Goal: Answer question/provide support: Share knowledge or assist other users

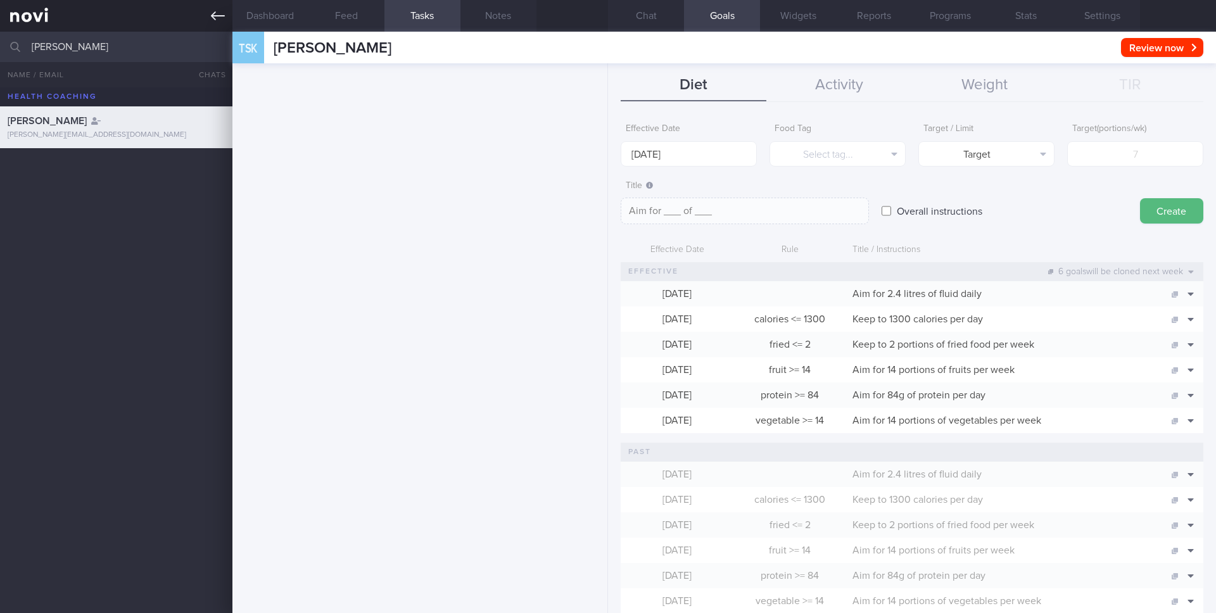
click at [220, 16] on icon at bounding box center [218, 15] width 14 height 9
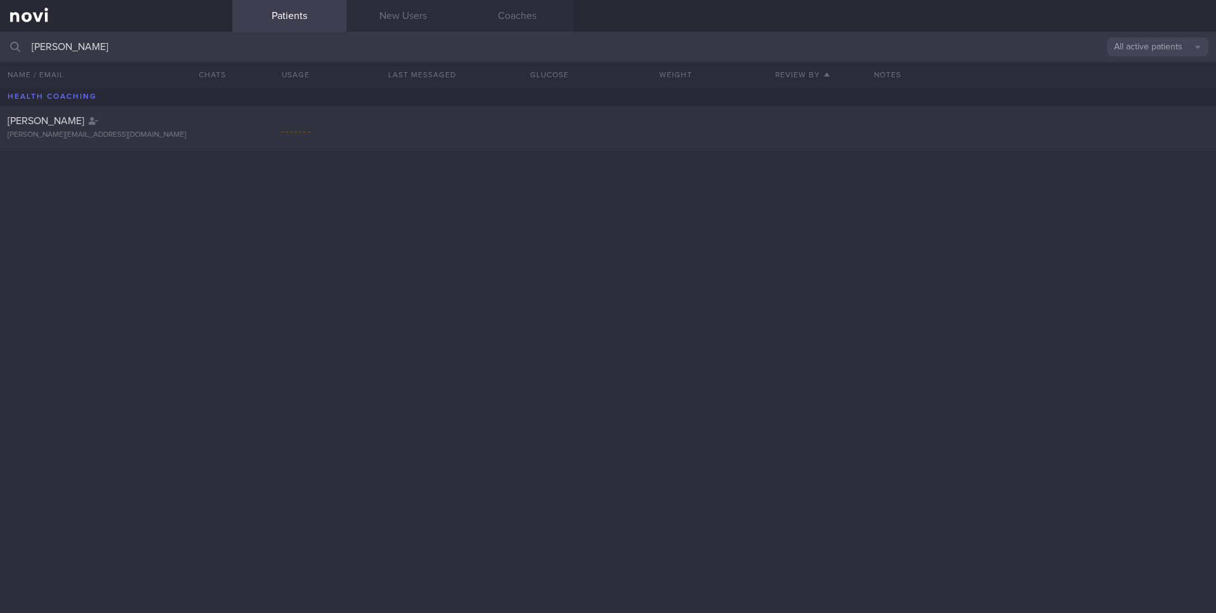
click at [1160, 56] on button "All active patients" at bounding box center [1157, 46] width 101 height 19
click at [1142, 90] on button "All active patients" at bounding box center [1157, 87] width 101 height 19
click at [263, 56] on input "[PERSON_NAME]" at bounding box center [608, 47] width 1216 height 30
type input "[PERSON_NAME]"
click at [184, 125] on div "[PERSON_NAME]" at bounding box center [115, 121] width 214 height 13
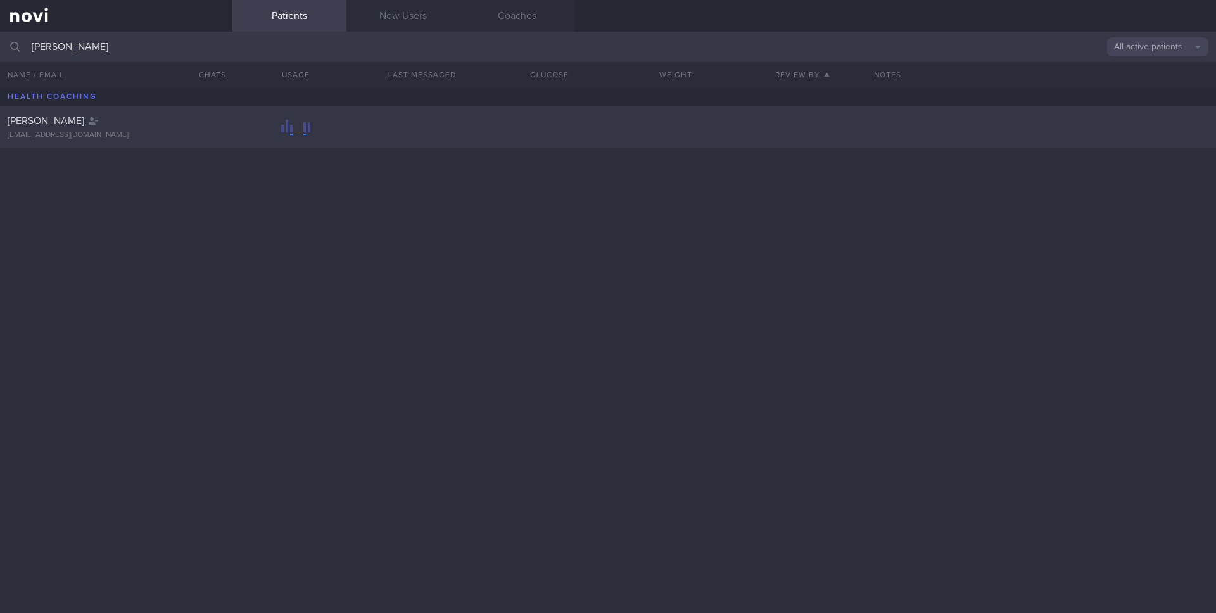
select select "7"
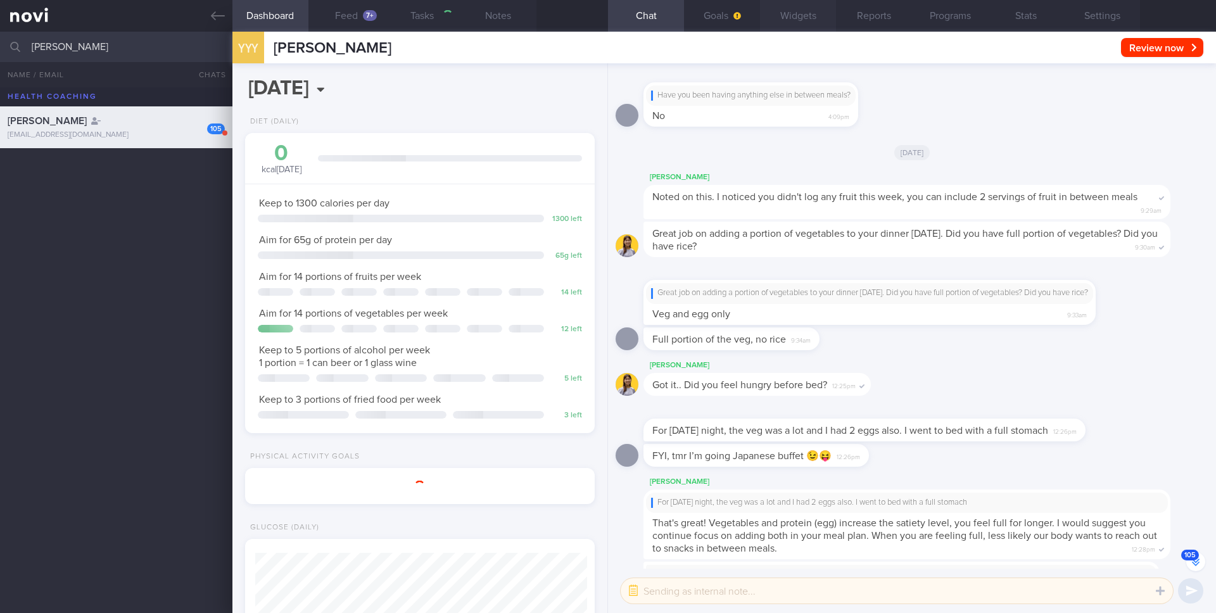
scroll to position [-6263, 0]
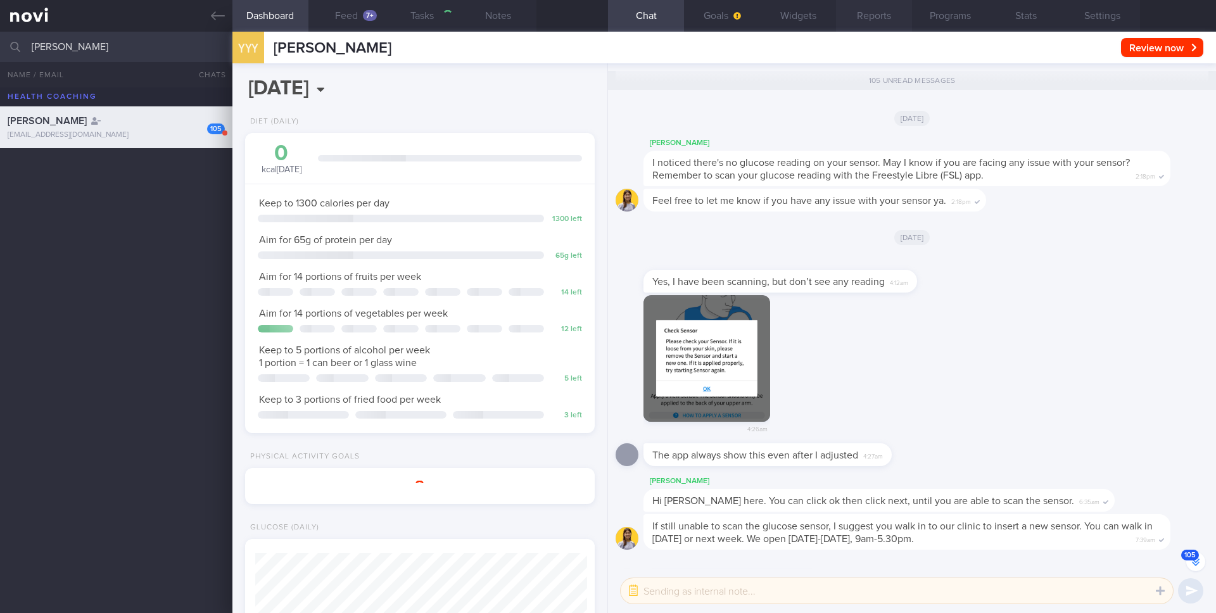
click at [870, 17] on button "Reports" at bounding box center [874, 16] width 76 height 32
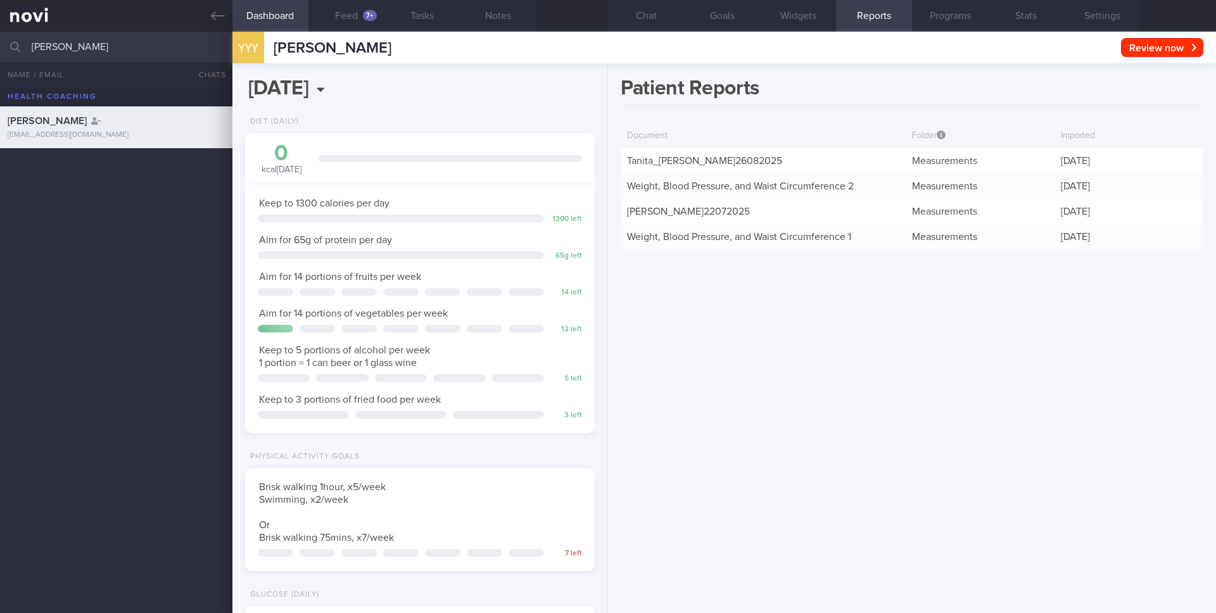
scroll to position [166, 332]
click at [638, 16] on button "Chat" at bounding box center [646, 16] width 76 height 32
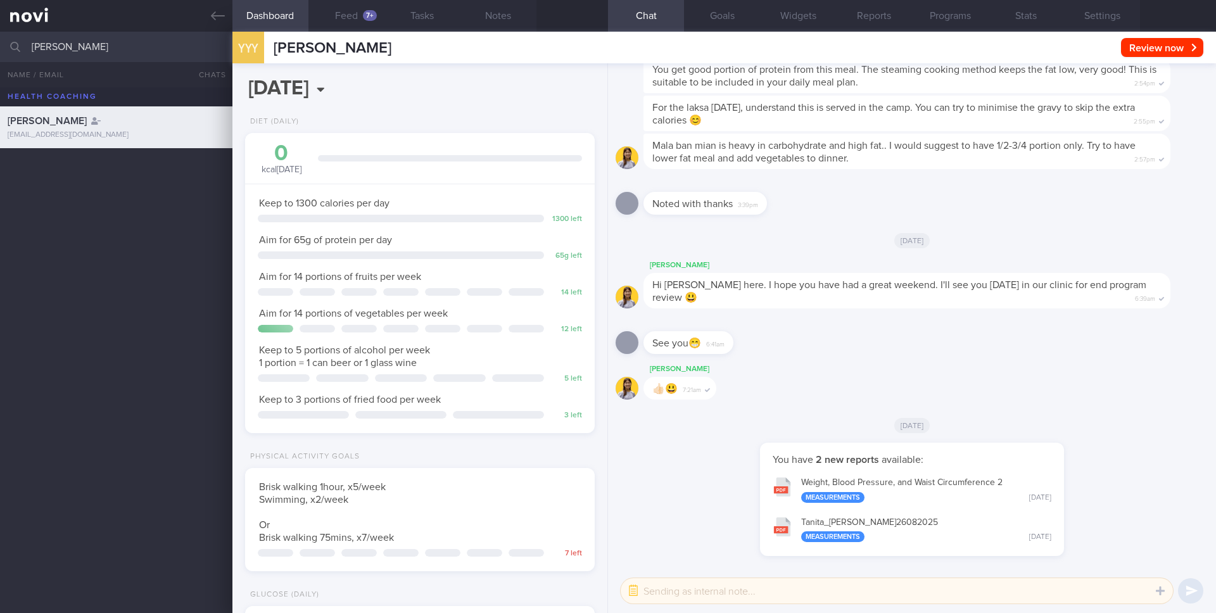
click at [136, 41] on input "[PERSON_NAME]" at bounding box center [608, 47] width 1216 height 30
click at [868, 17] on button "Reports" at bounding box center [874, 16] width 76 height 32
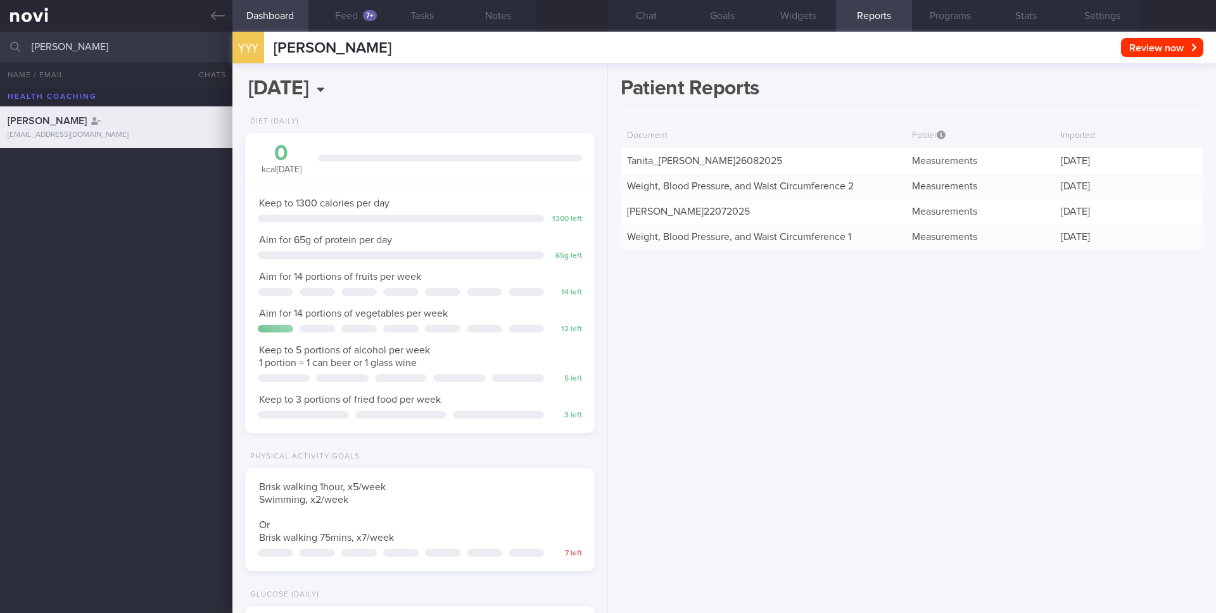
click at [133, 53] on input "[PERSON_NAME]" at bounding box center [608, 47] width 1216 height 30
click at [118, 155] on div "[PERSON_NAME] [EMAIL_ADDRESS][DOMAIN_NAME]" at bounding box center [608, 169] width 1216 height 42
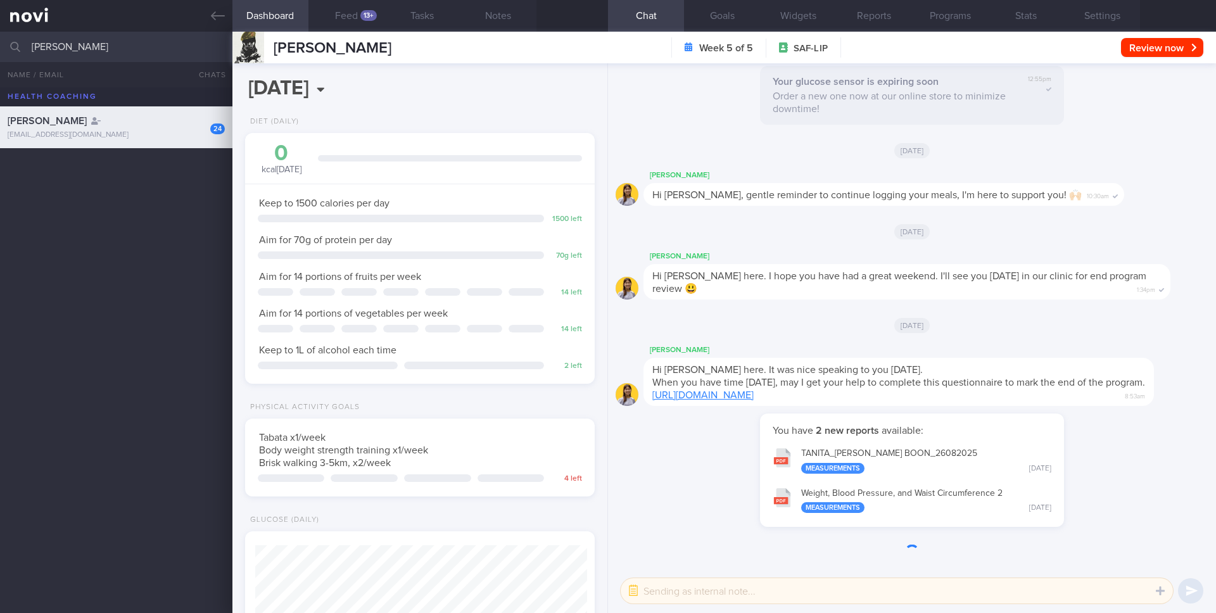
scroll to position [166, 332]
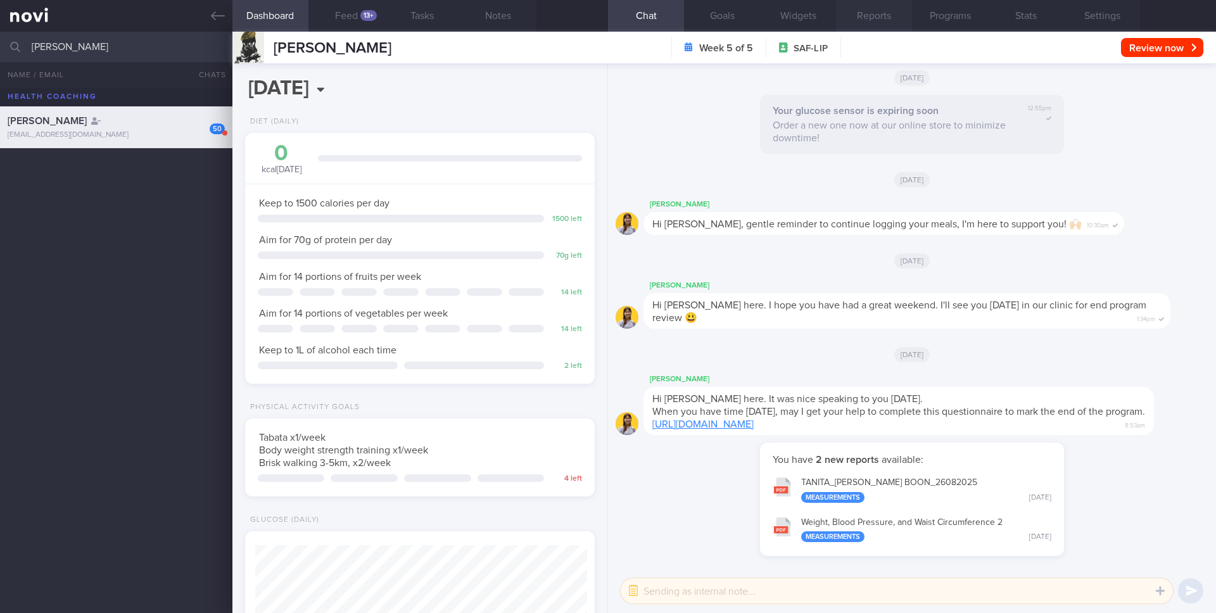
click at [871, 18] on button "Reports" at bounding box center [874, 16] width 76 height 32
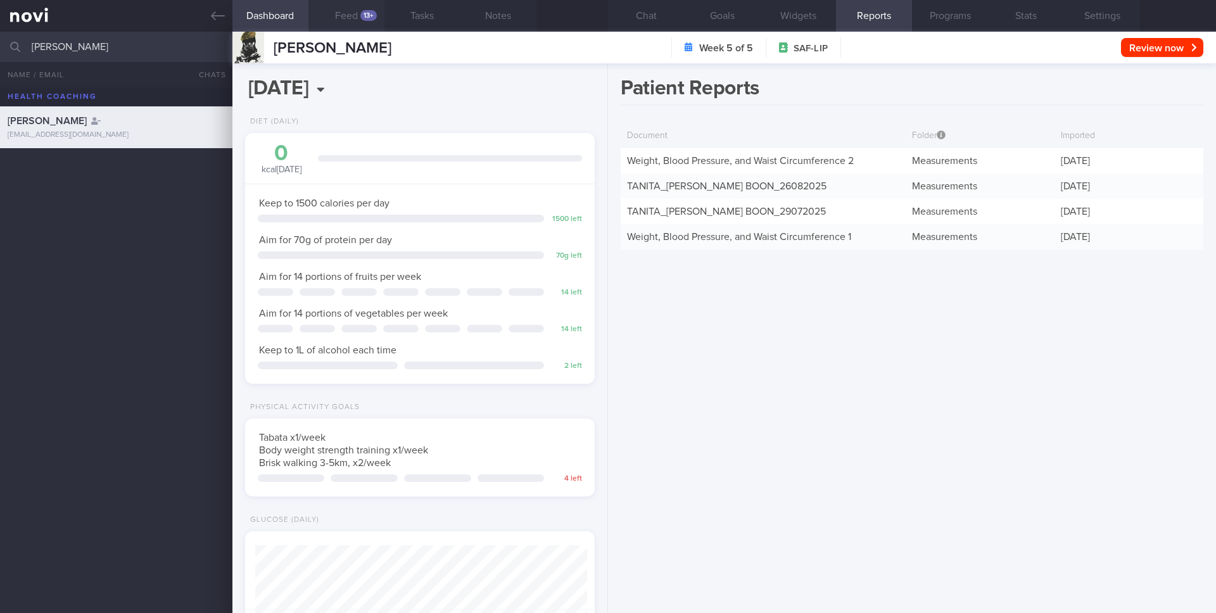
click at [341, 15] on button "Feed 13+" at bounding box center [346, 16] width 76 height 32
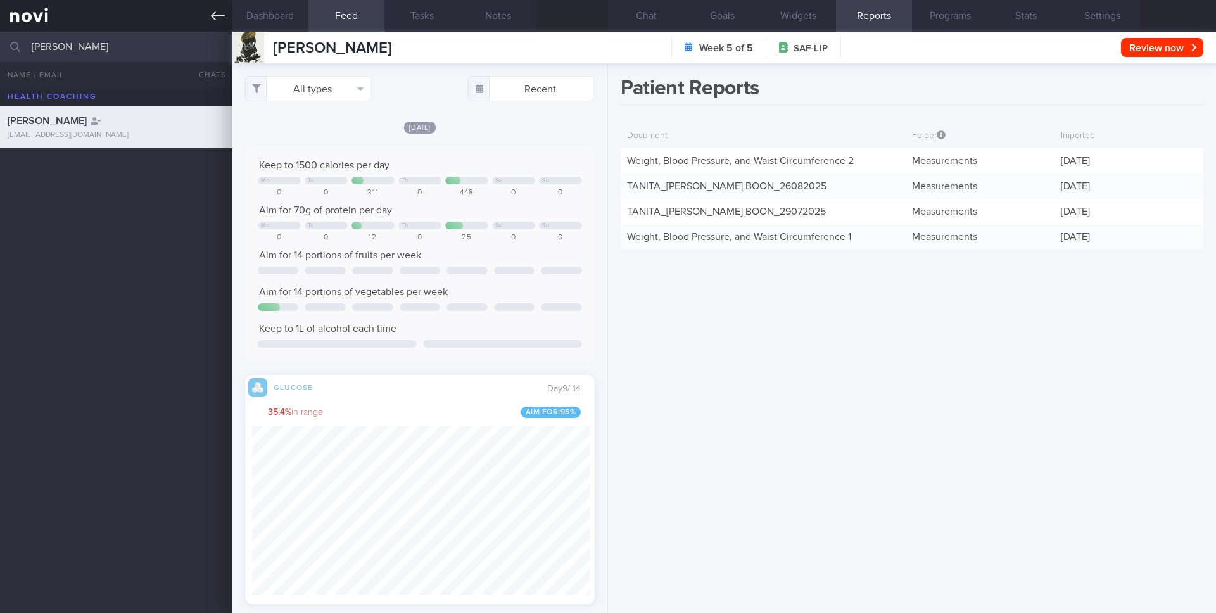
click at [218, 11] on icon at bounding box center [218, 16] width 14 height 14
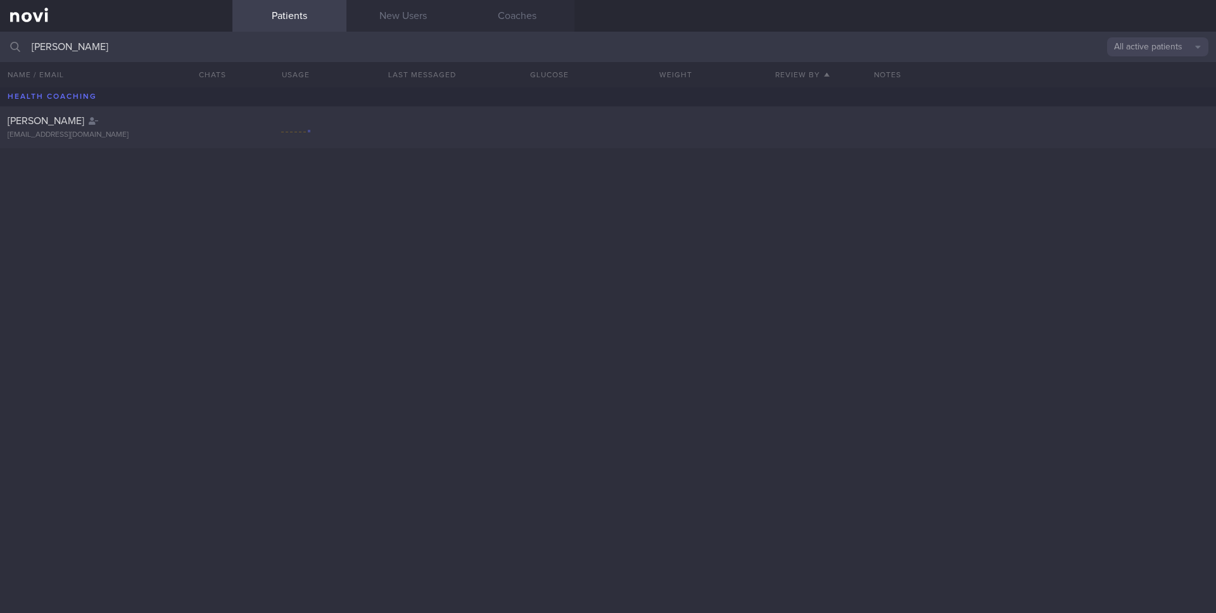
click at [19, 16] on link at bounding box center [116, 16] width 232 height 32
click at [32, 14] on link at bounding box center [116, 16] width 232 height 32
click at [152, 51] on input "[PERSON_NAME]" at bounding box center [608, 47] width 1216 height 30
type input "[PERSON_NAME] [PERSON_NAME]"
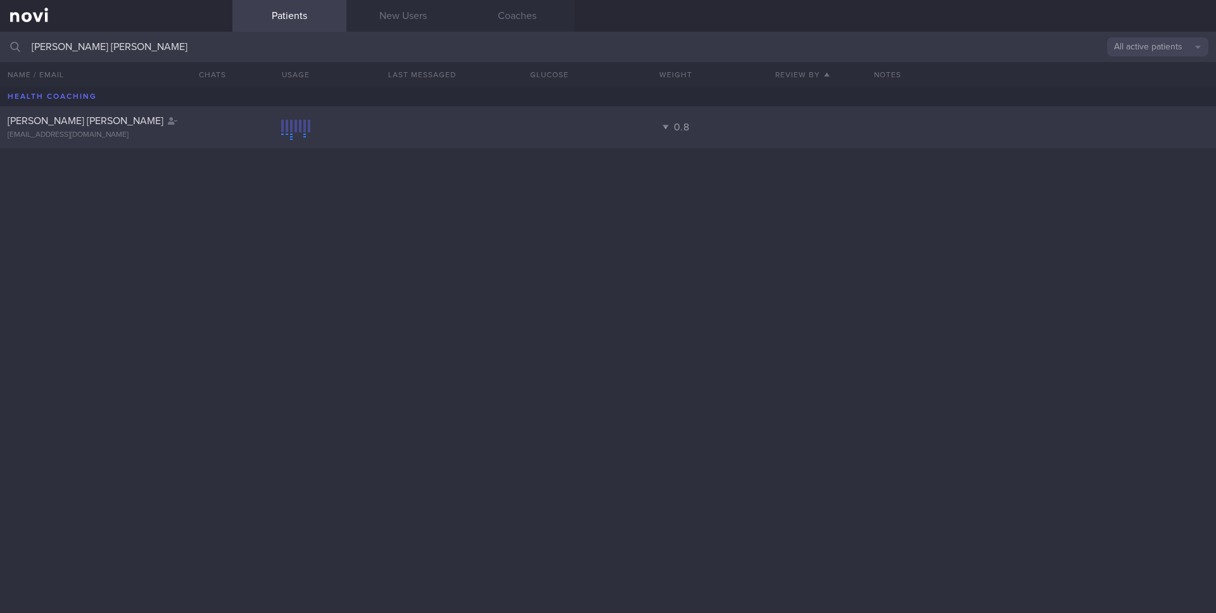
click at [195, 122] on div "[PERSON_NAME] [PERSON_NAME]" at bounding box center [115, 121] width 214 height 13
select select "7"
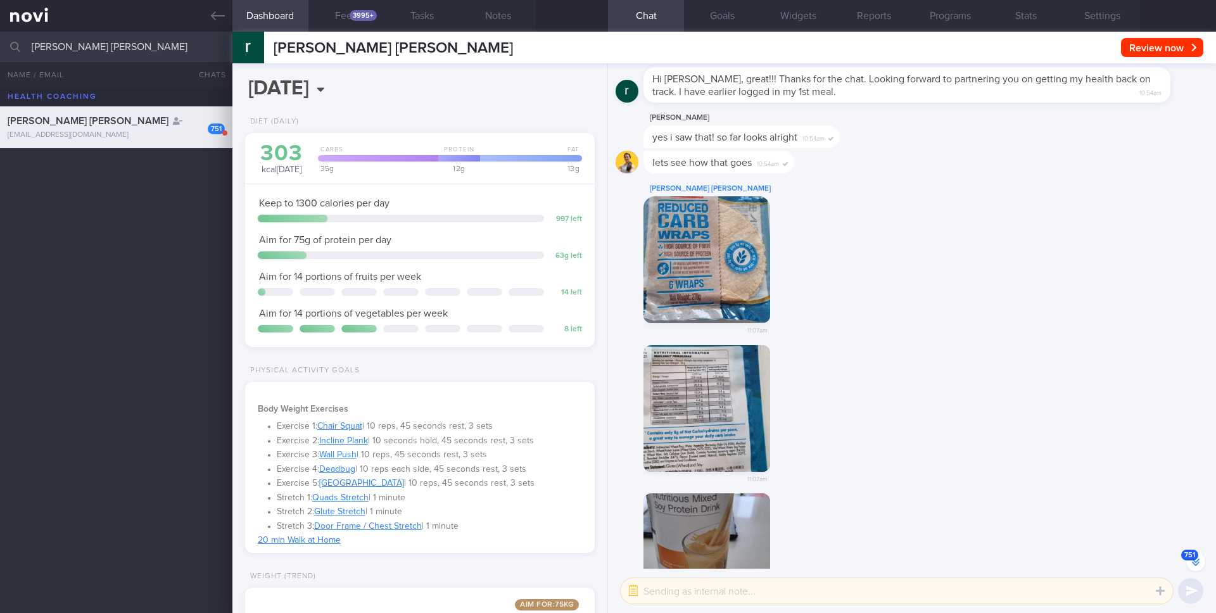
scroll to position [166, 332]
click at [341, 22] on button "Feed 3995+" at bounding box center [346, 16] width 76 height 32
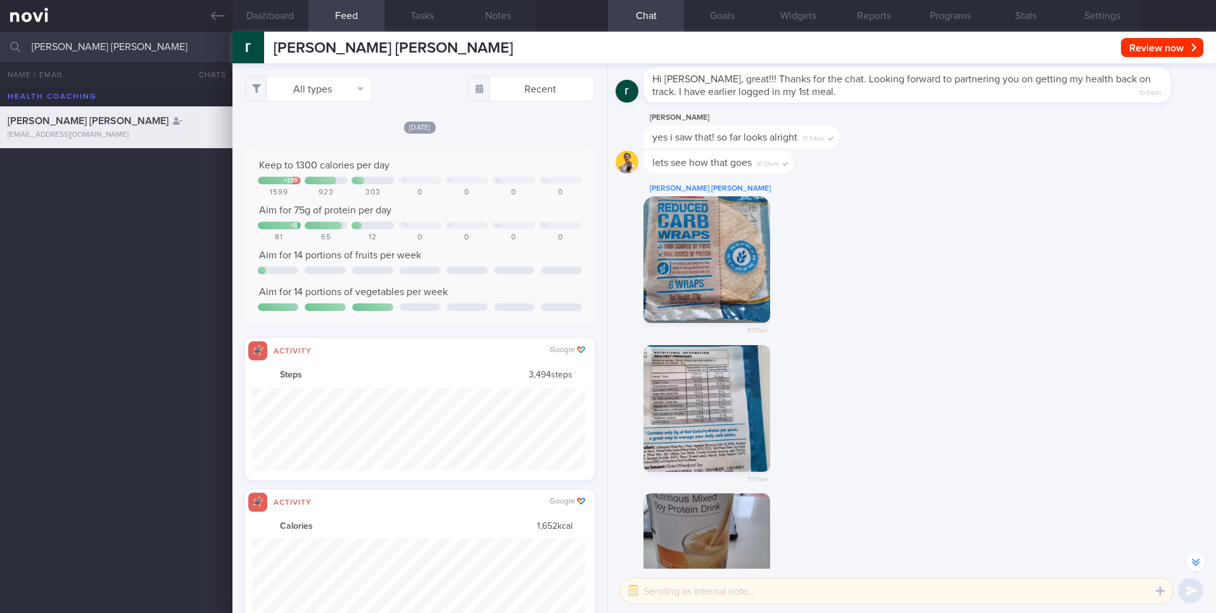
scroll to position [633227, 632977]
click at [316, 86] on button "All types" at bounding box center [308, 88] width 127 height 25
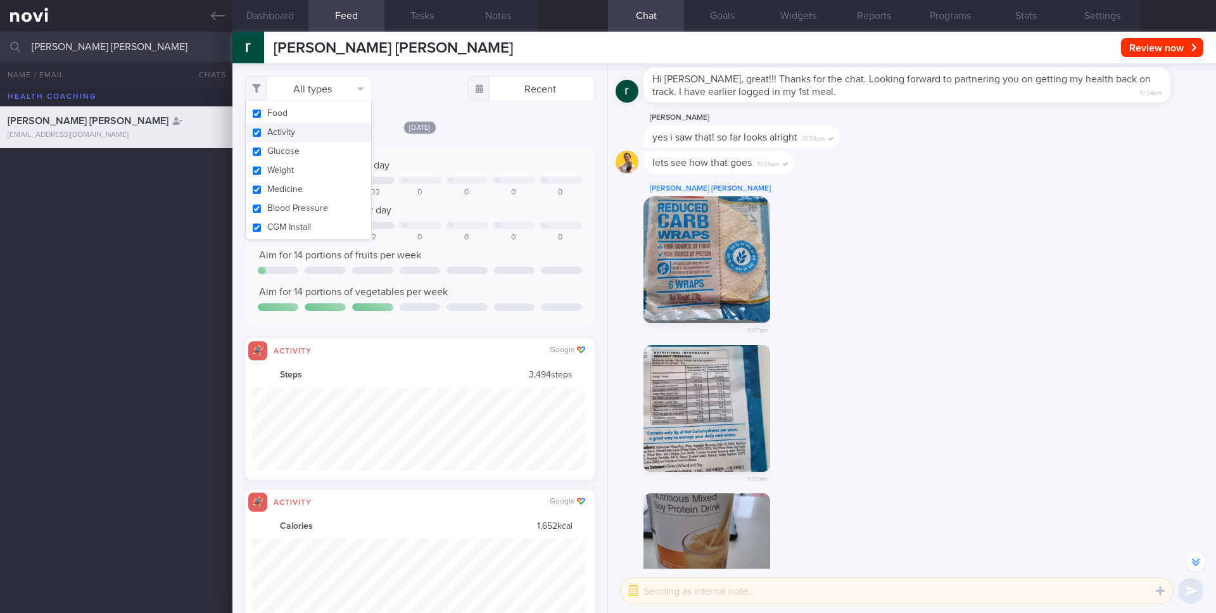
click at [256, 130] on button "Activity" at bounding box center [308, 132] width 125 height 19
checkbox input "false"
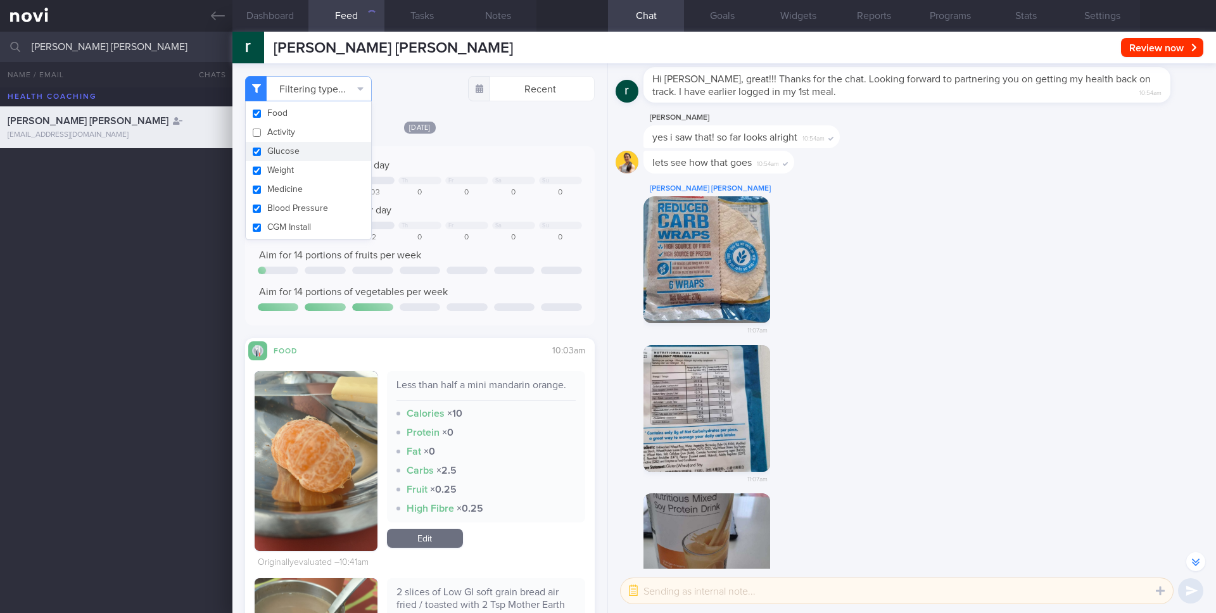
click at [256, 148] on button "Glucose" at bounding box center [308, 151] width 125 height 19
checkbox input "false"
click at [256, 171] on button "Weight" at bounding box center [308, 170] width 125 height 19
checkbox input "false"
click at [256, 188] on button "Medicine" at bounding box center [308, 189] width 125 height 19
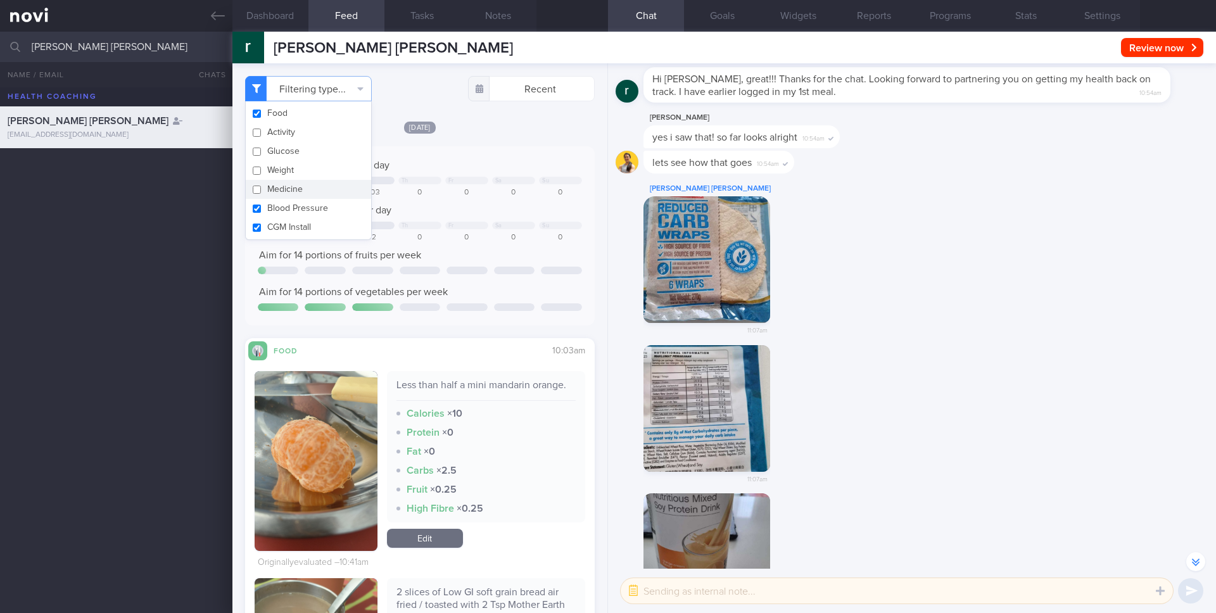
checkbox input "false"
click at [256, 206] on button "Blood Pressure" at bounding box center [308, 208] width 125 height 19
checkbox input "false"
click at [258, 227] on button "CGM Install" at bounding box center [308, 227] width 125 height 19
checkbox input "false"
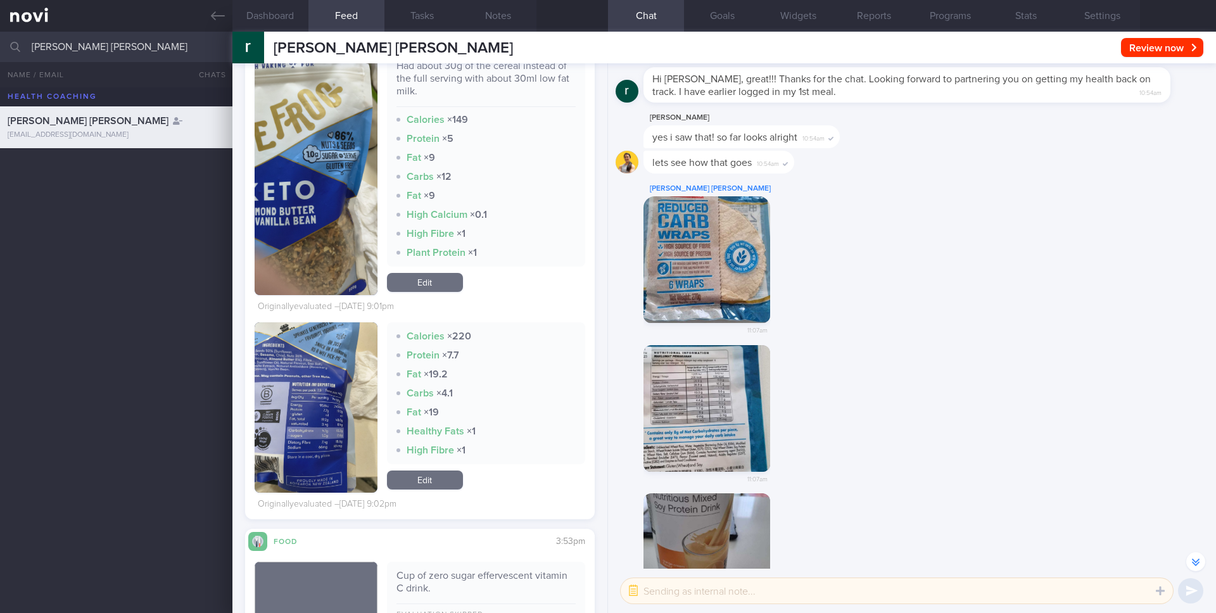
click at [302, 411] on button "button" at bounding box center [316, 407] width 123 height 170
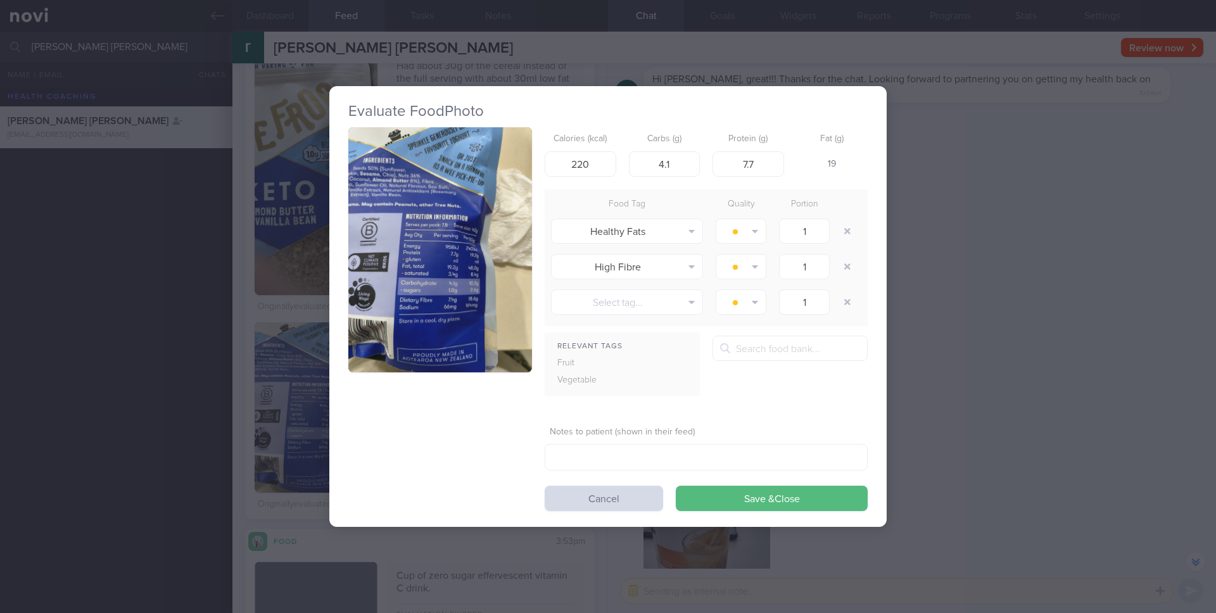
click at [436, 182] on button "button" at bounding box center [440, 249] width 184 height 245
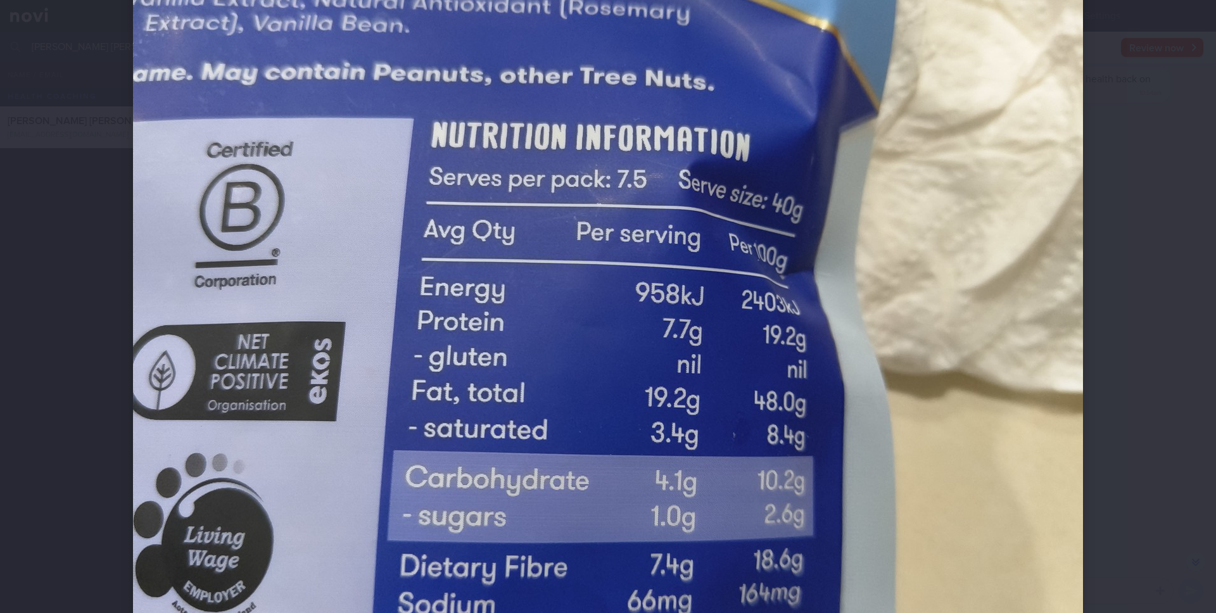
click at [460, 425] on img at bounding box center [608, 307] width 950 height 1267
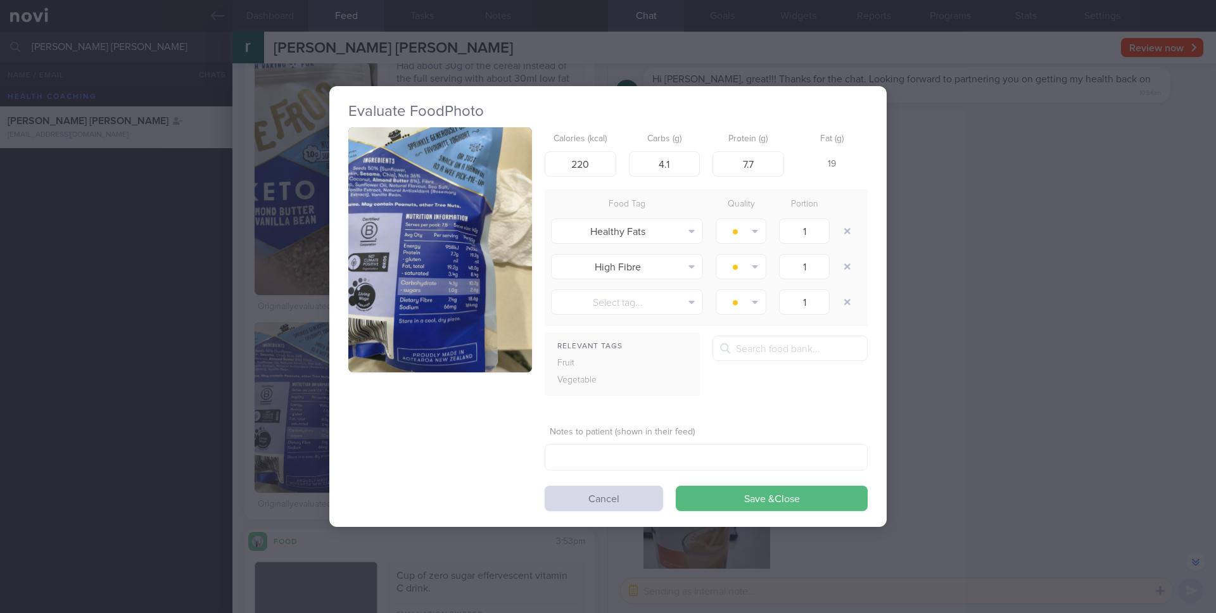
click at [554, 532] on div "Evaluate Food Photo Calories (kcal) 220 Carbs (g) 4.1 Protein (g) 7.7 Fat (g) 1…" at bounding box center [607, 306] width 557 height 613
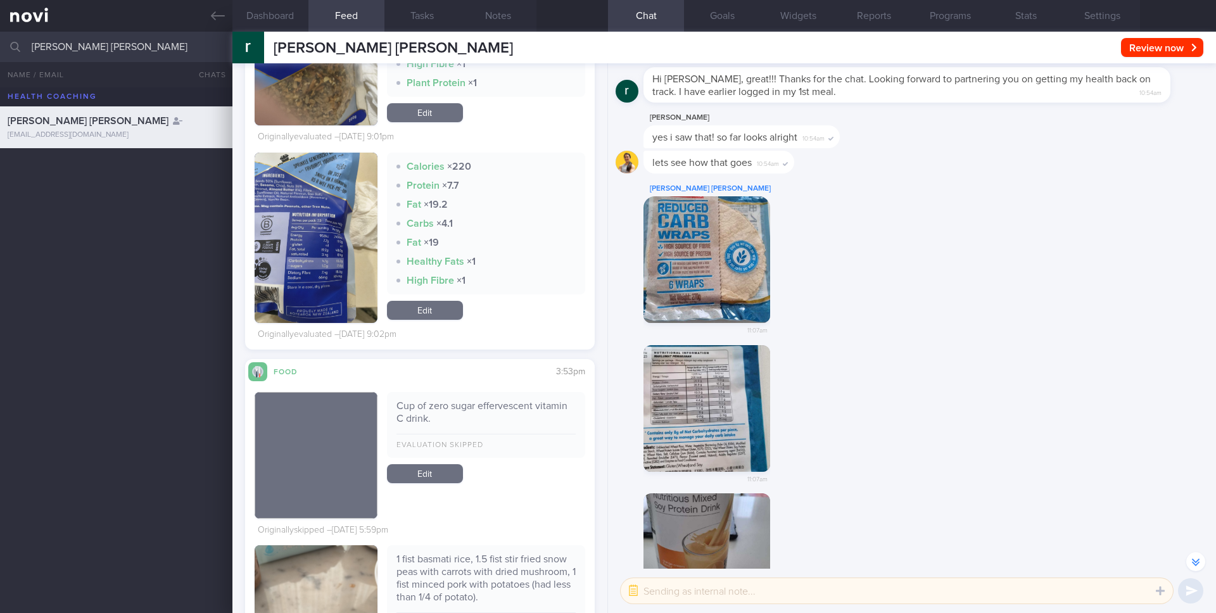
click at [327, 266] on button "button" at bounding box center [316, 238] width 123 height 170
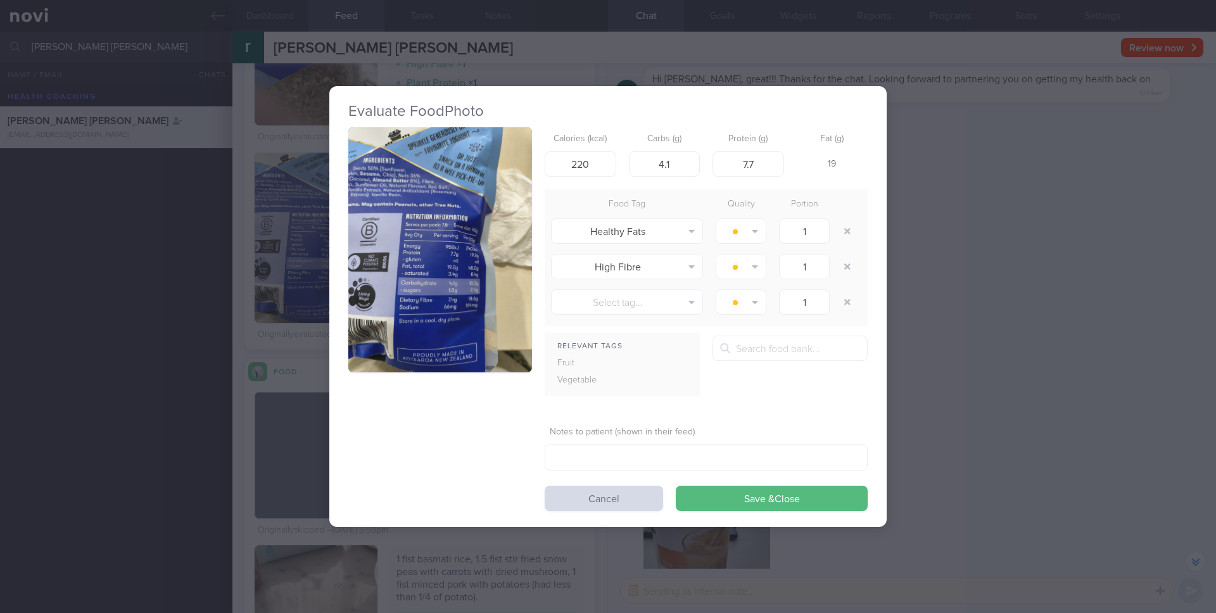
click at [432, 260] on button "button" at bounding box center [440, 249] width 184 height 245
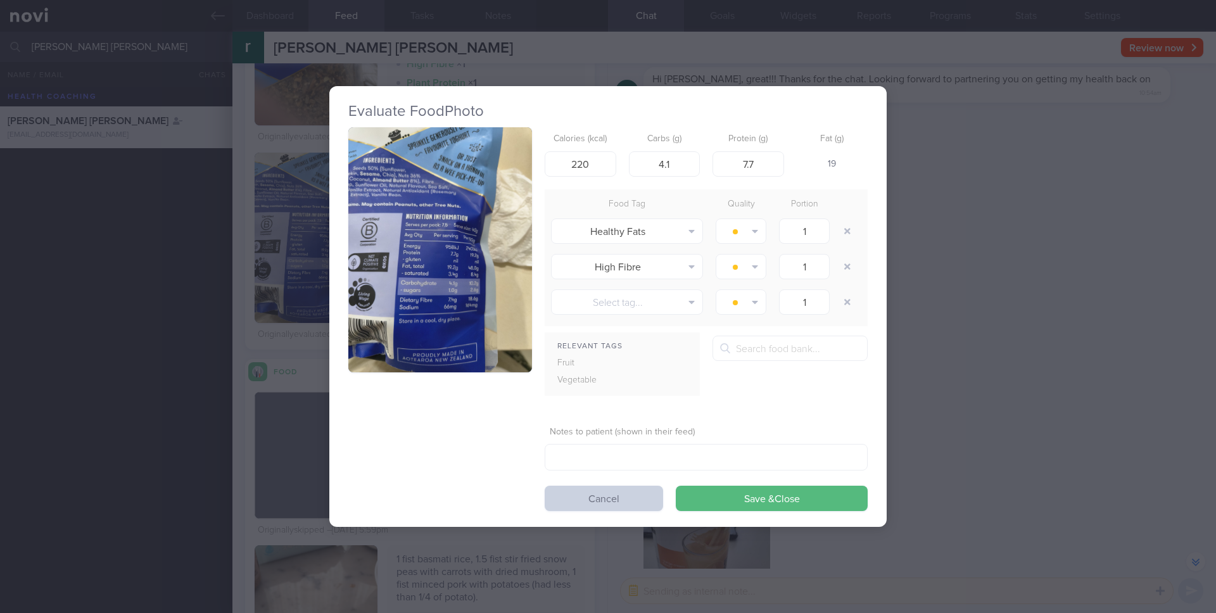
click at [585, 502] on button "Cancel" at bounding box center [604, 498] width 118 height 25
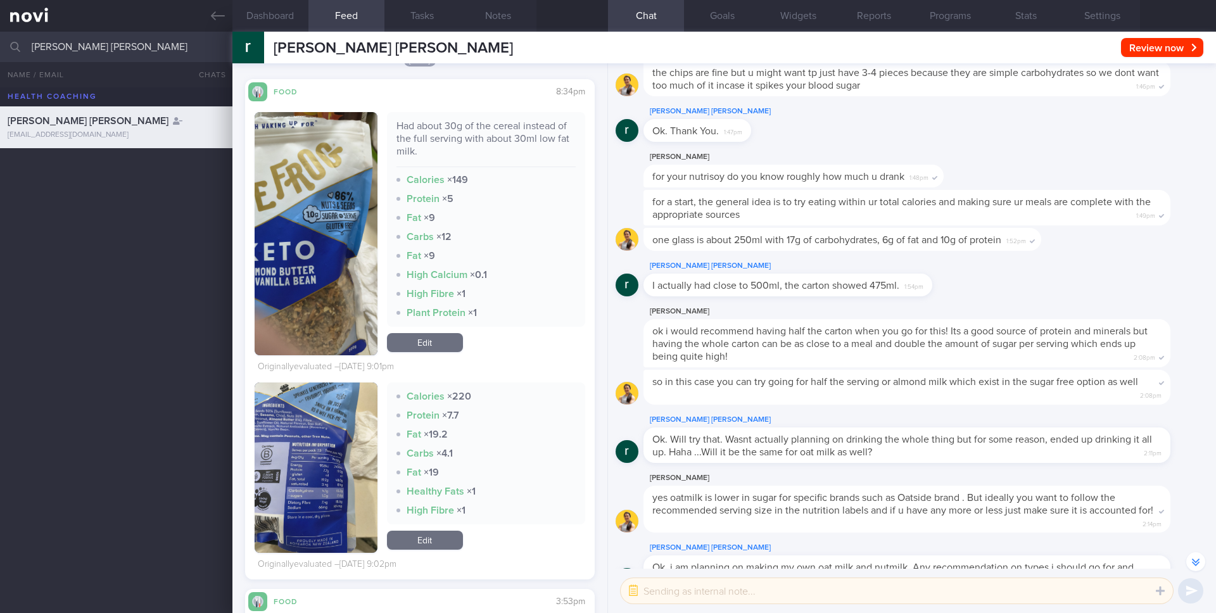
scroll to position [-64518, 0]
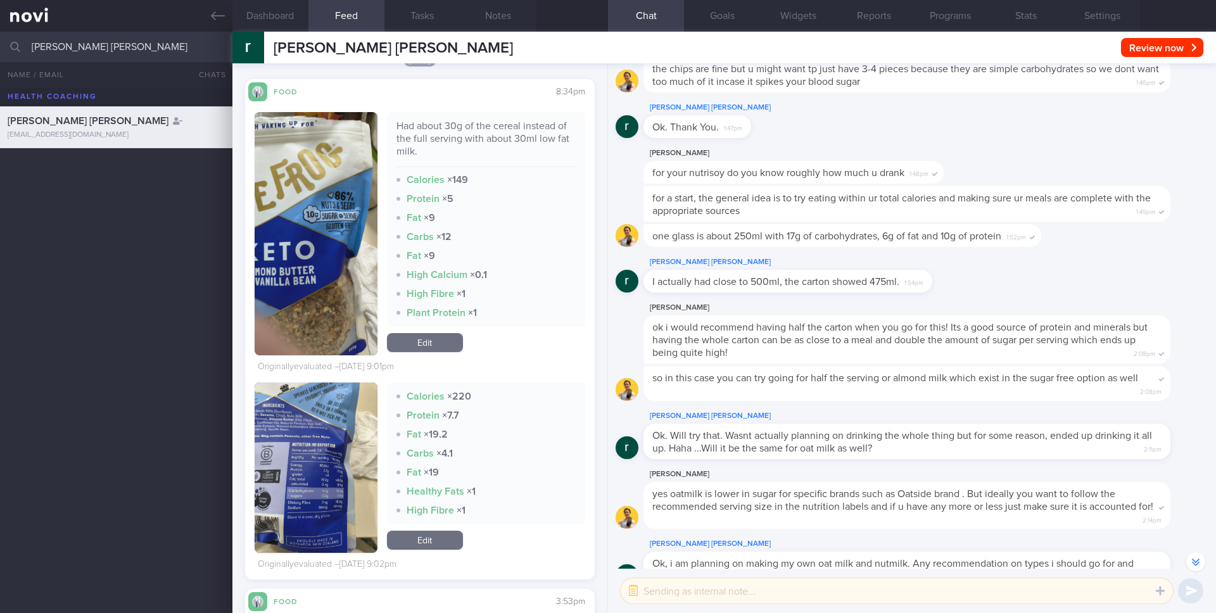
click at [1198, 559] on button "button" at bounding box center [1195, 561] width 19 height 19
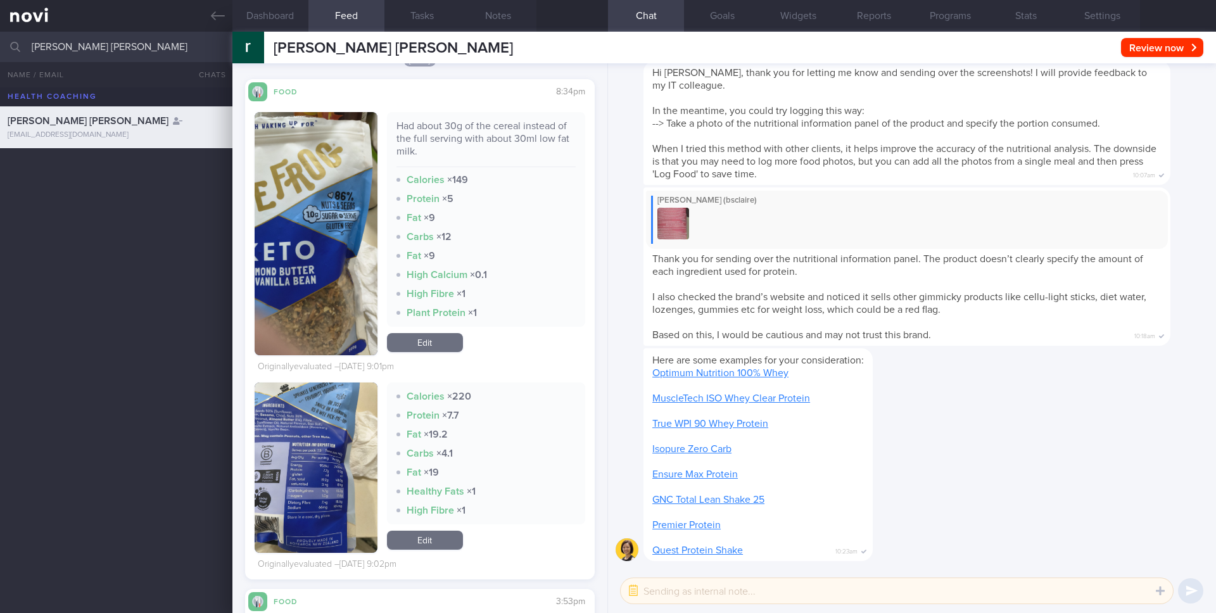
scroll to position [2251, 0]
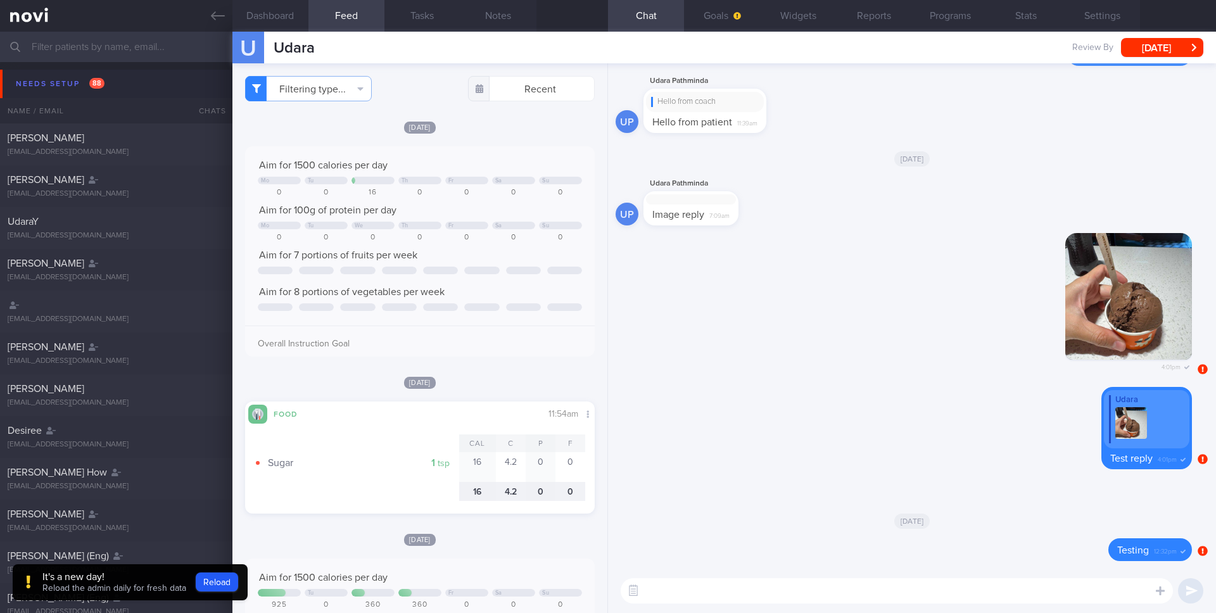
scroll to position [196, 0]
